Goal: Information Seeking & Learning: Learn about a topic

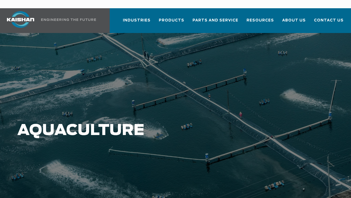
scroll to position [27, 0]
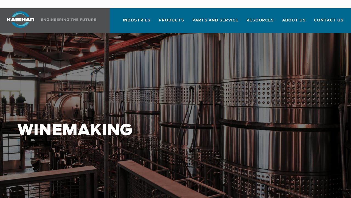
scroll to position [27, 0]
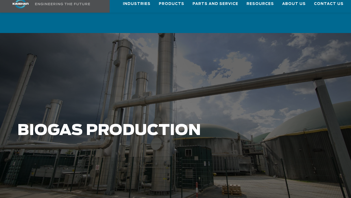
scroll to position [27, 0]
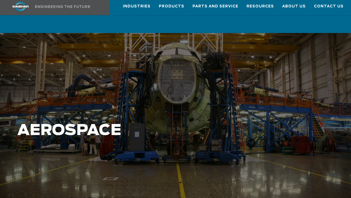
scroll to position [27, 0]
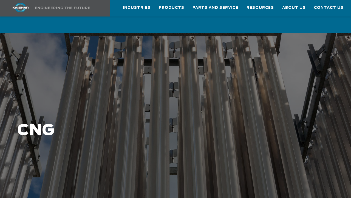
scroll to position [27, 0]
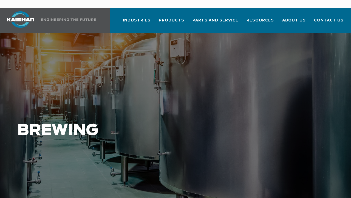
scroll to position [27, 0]
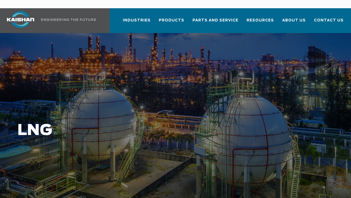
scroll to position [27, 0]
